Goal: Find specific page/section: Find specific page/section

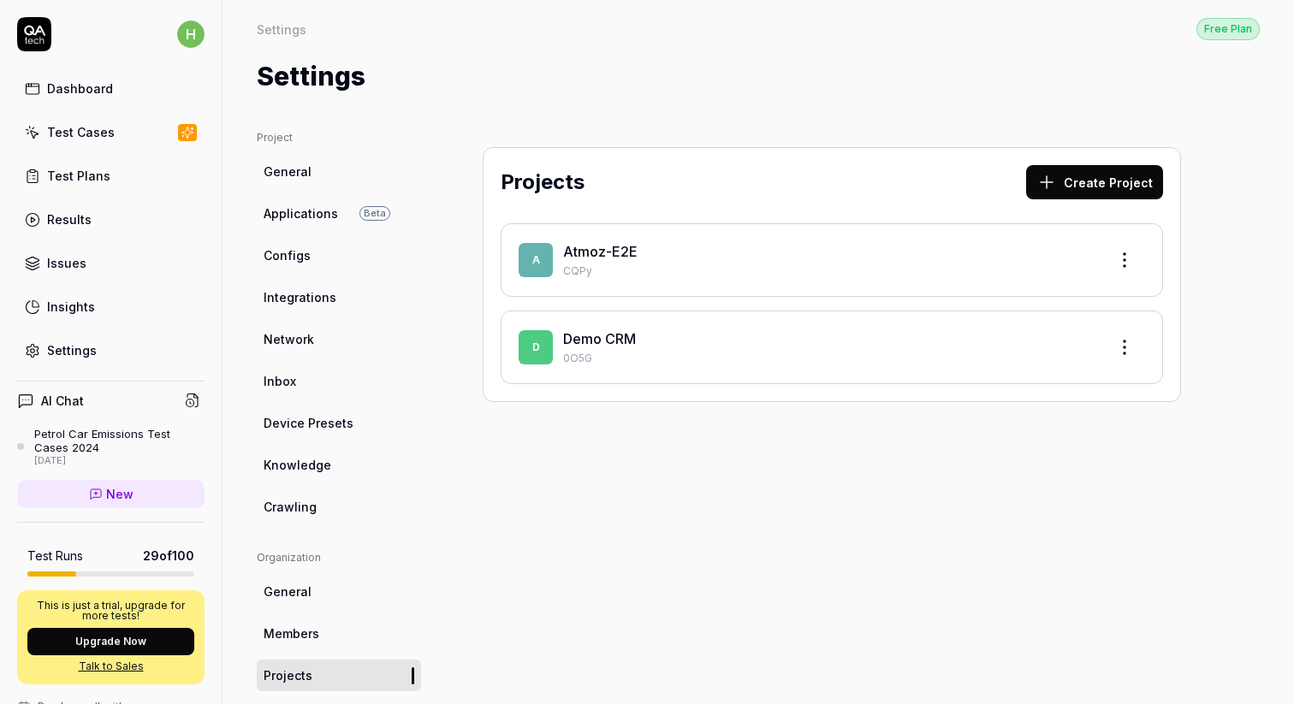
click at [623, 252] on link "Atmoz-E2E" at bounding box center [600, 251] width 74 height 17
click at [536, 347] on span "D" at bounding box center [536, 347] width 34 height 34
click at [601, 352] on p "0O5G" at bounding box center [828, 358] width 531 height 15
click at [596, 339] on link "Demo CRM" at bounding box center [599, 338] width 73 height 17
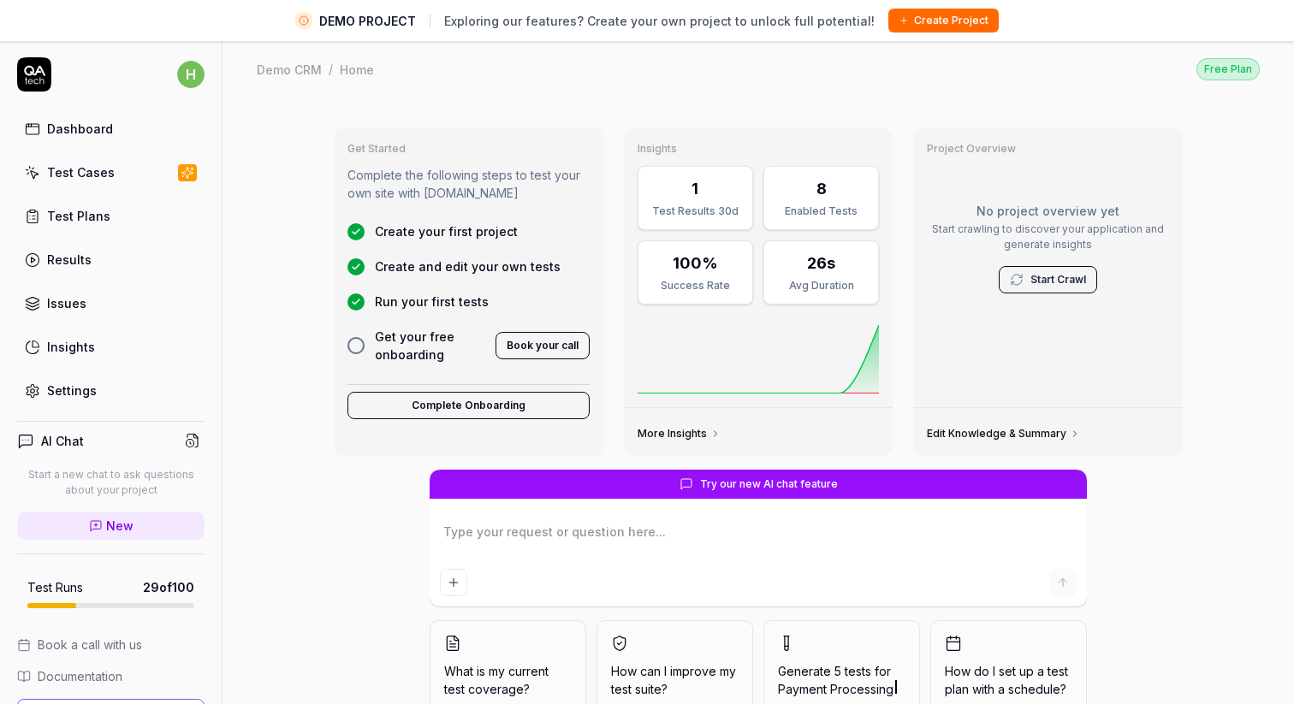
click at [92, 172] on div "Test Cases" at bounding box center [81, 172] width 68 height 18
type textarea "*"
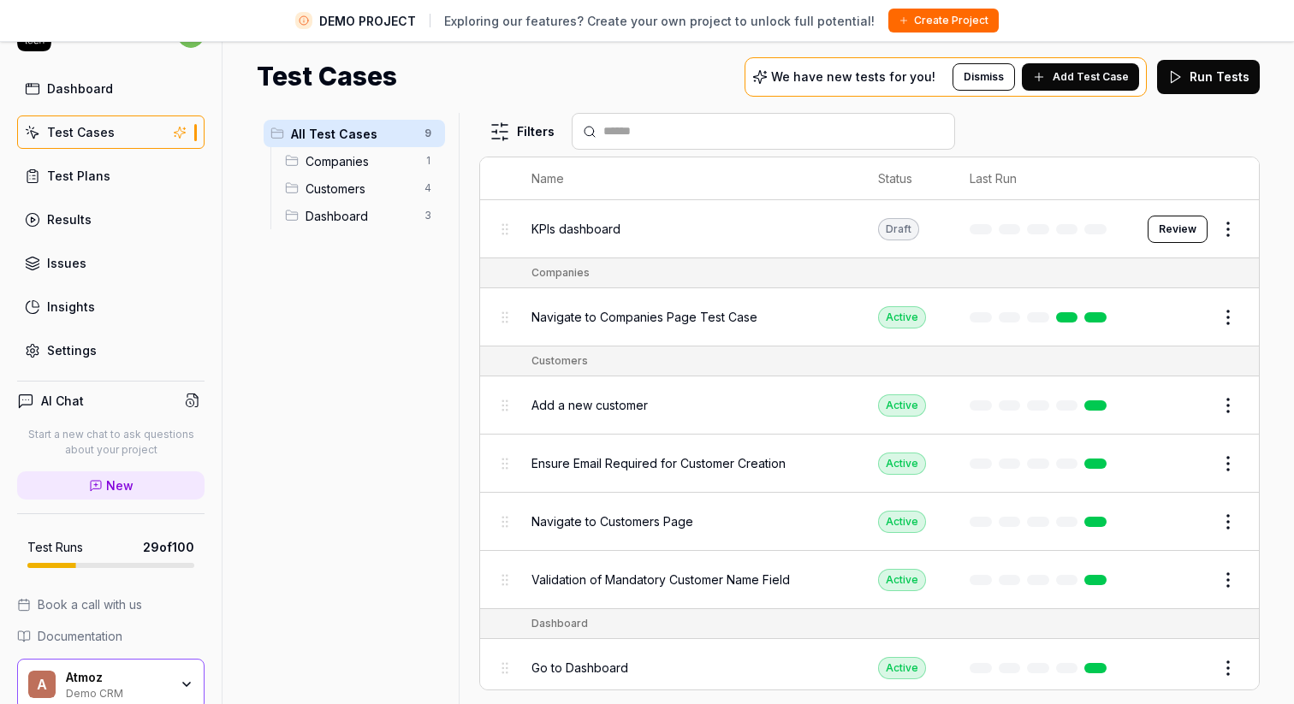
scroll to position [116, 0]
